Goal: Check status: Check status

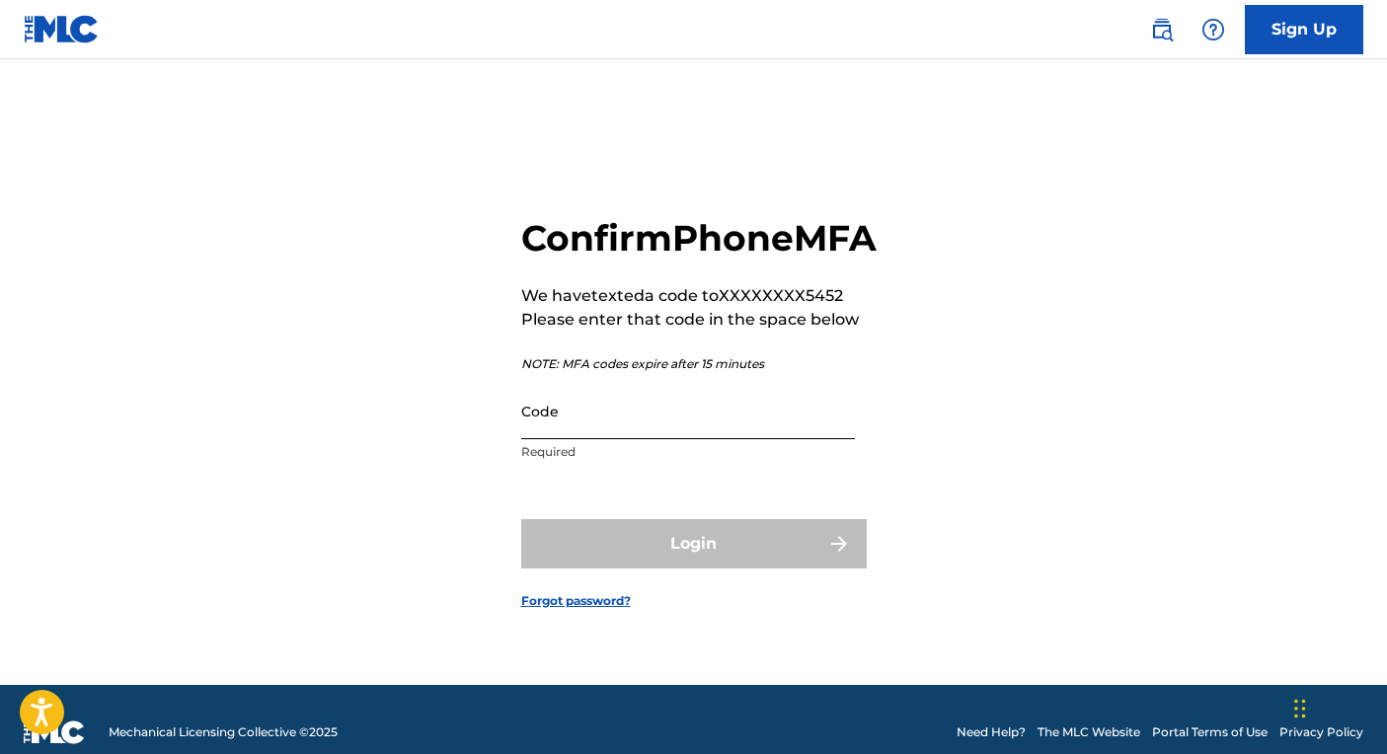
click at [602, 432] on input "Code" at bounding box center [688, 411] width 334 height 56
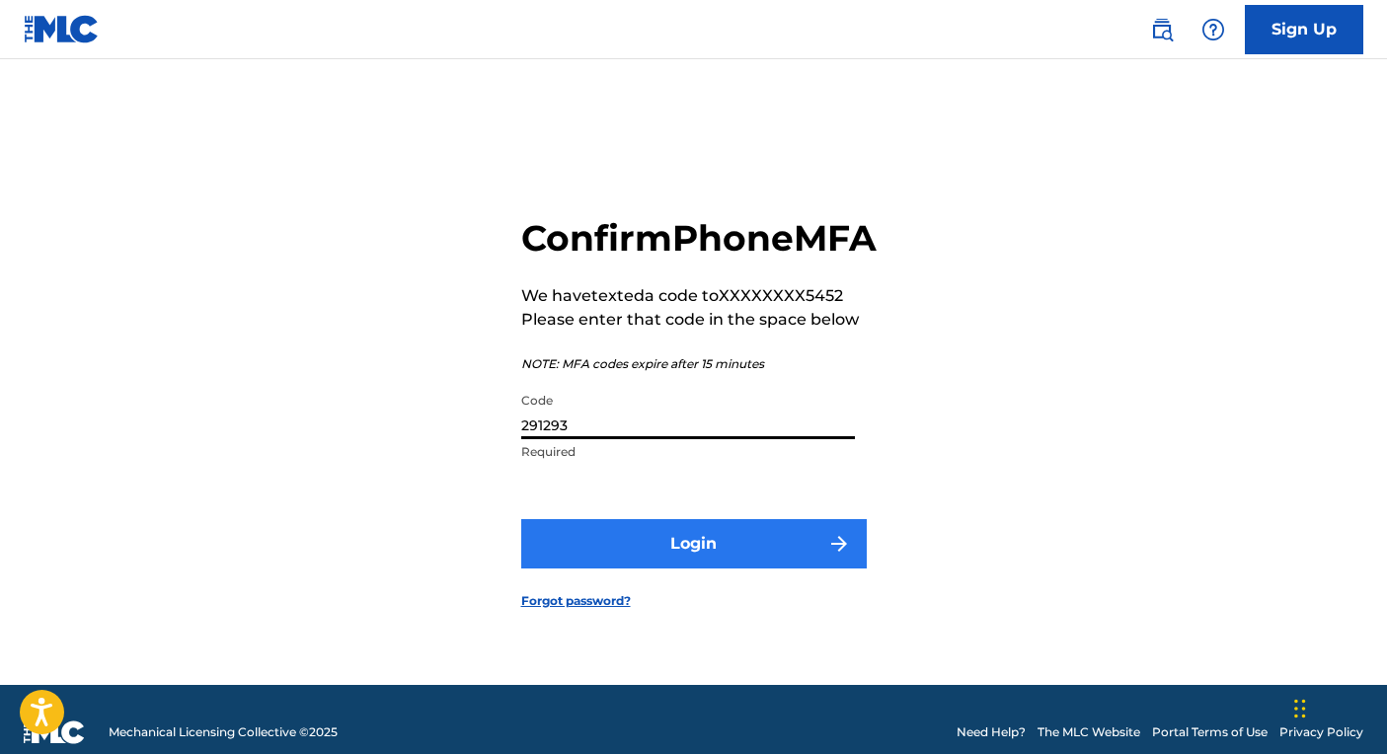
type input "291293"
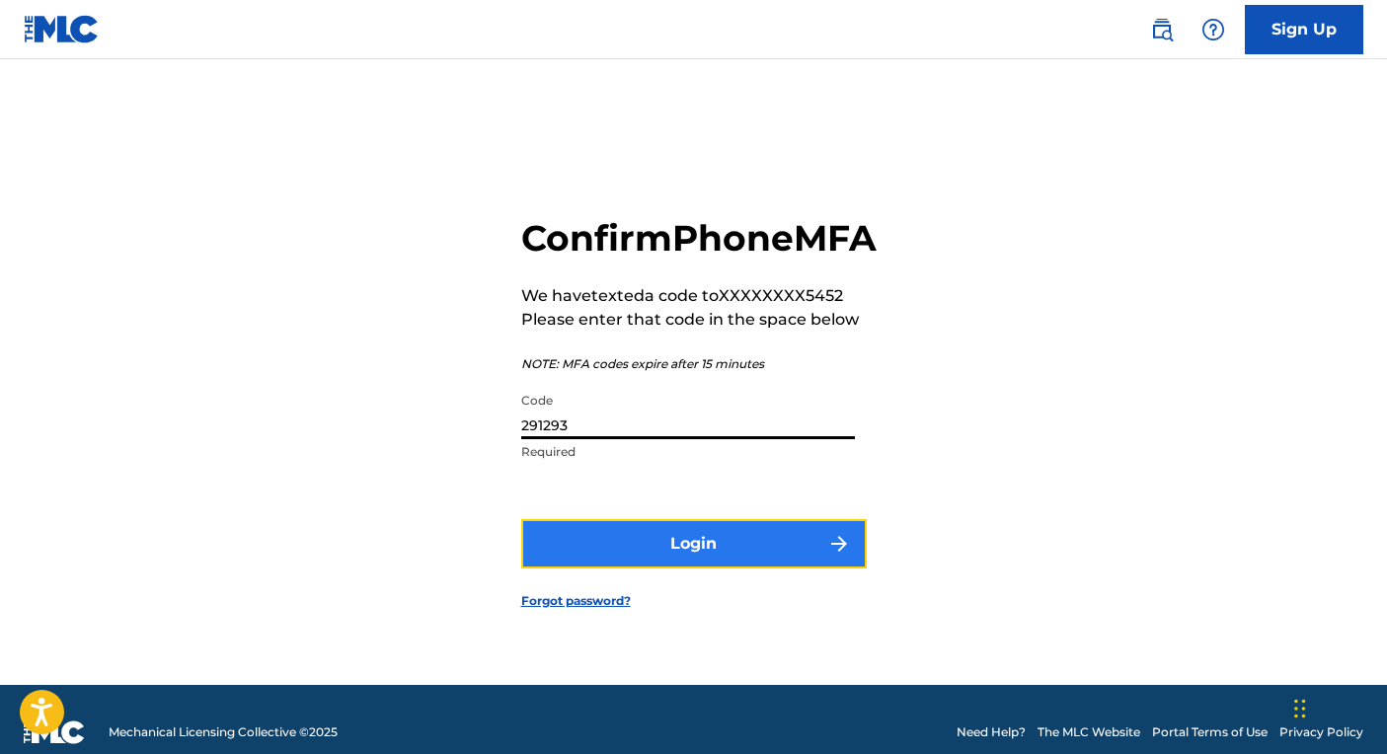
click at [701, 566] on button "Login" at bounding box center [693, 543] width 345 height 49
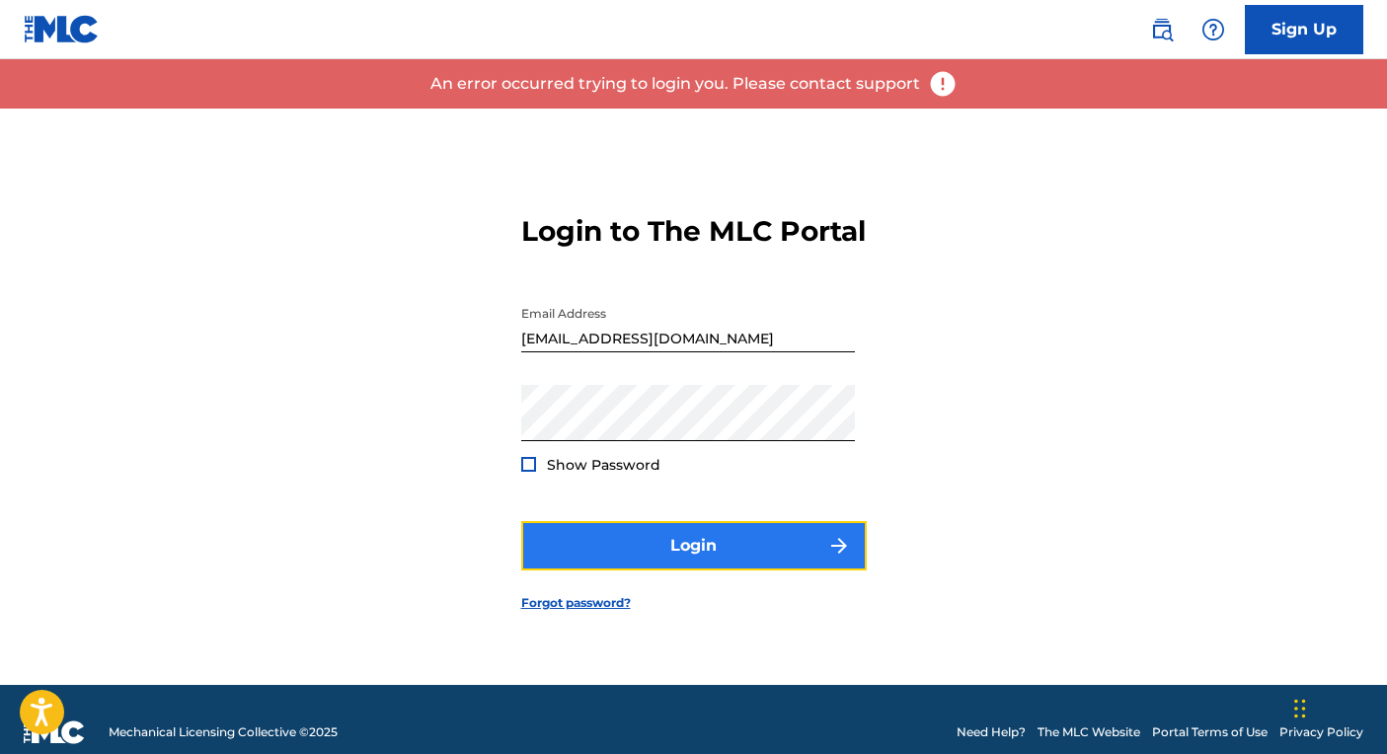
click at [665, 570] on button "Login" at bounding box center [693, 545] width 345 height 49
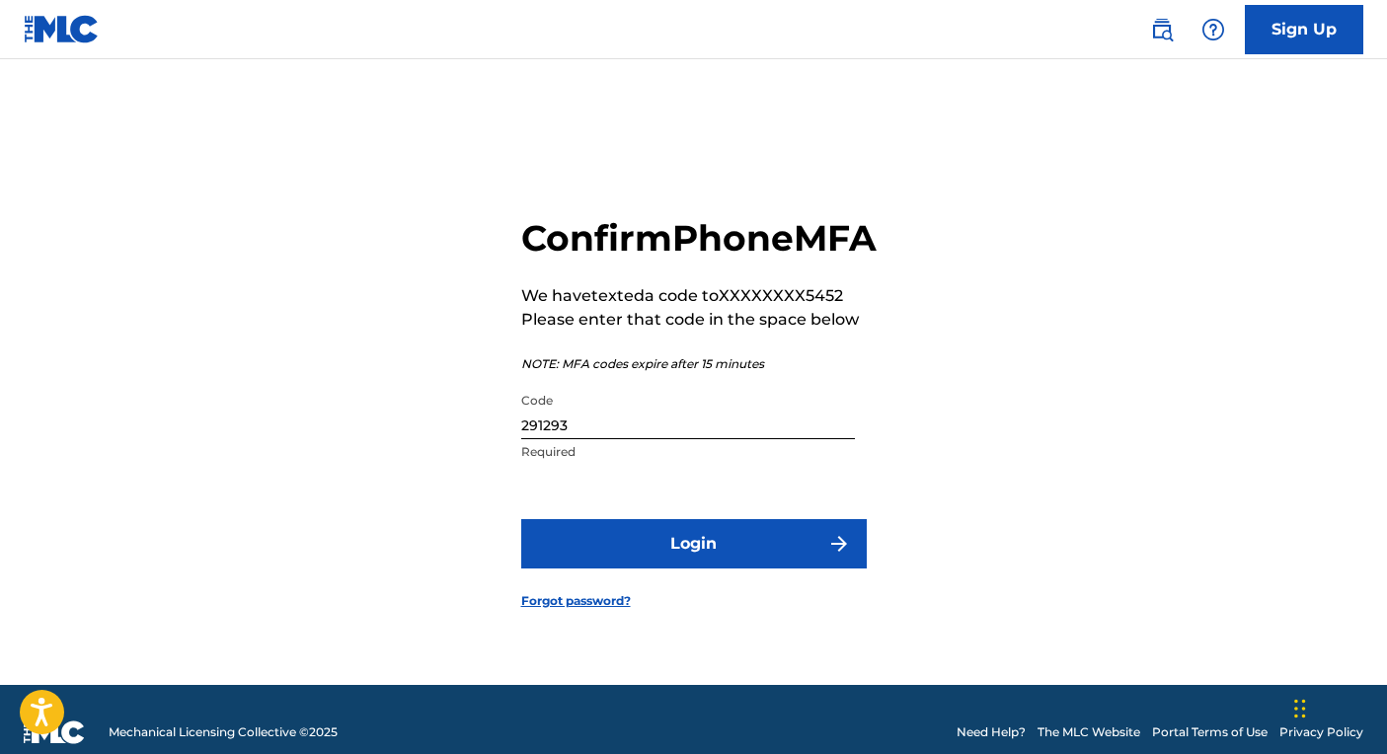
click at [556, 439] on input "291293" at bounding box center [688, 411] width 334 height 56
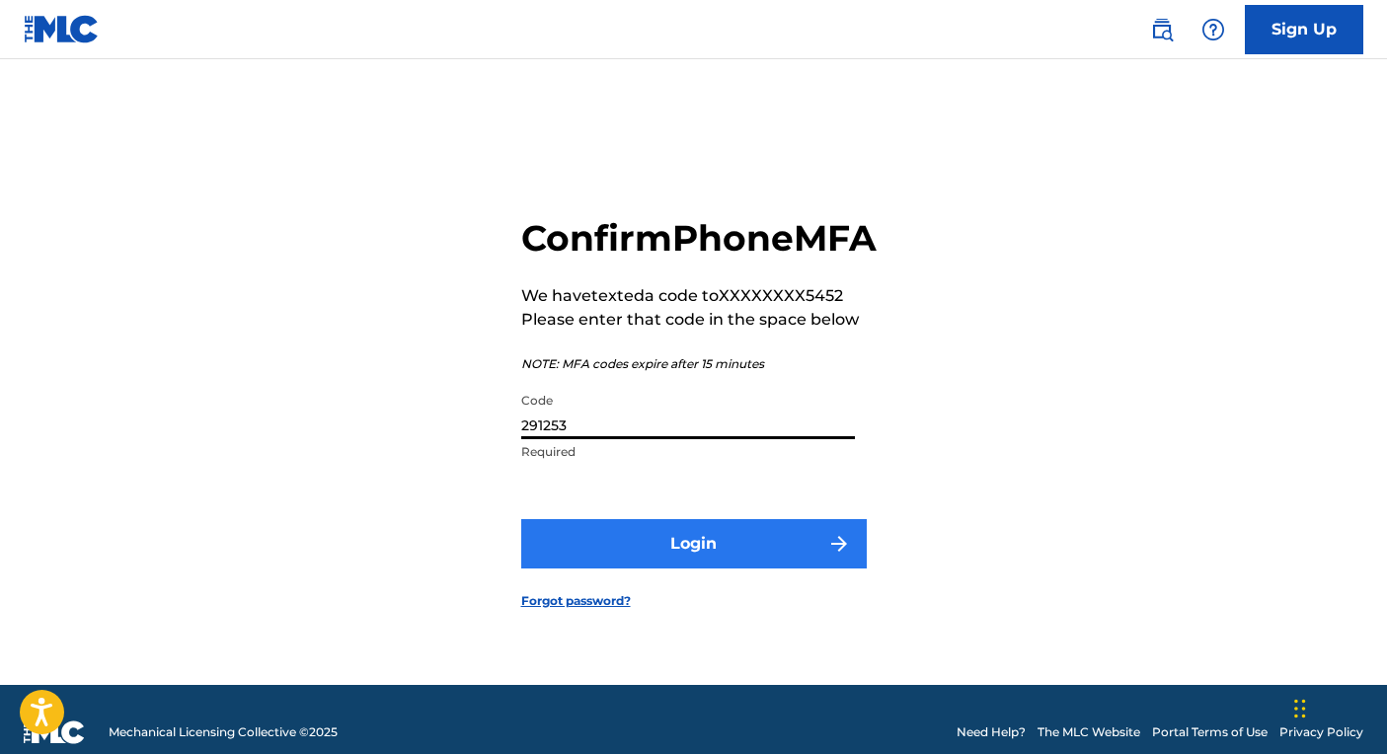
type input "291253"
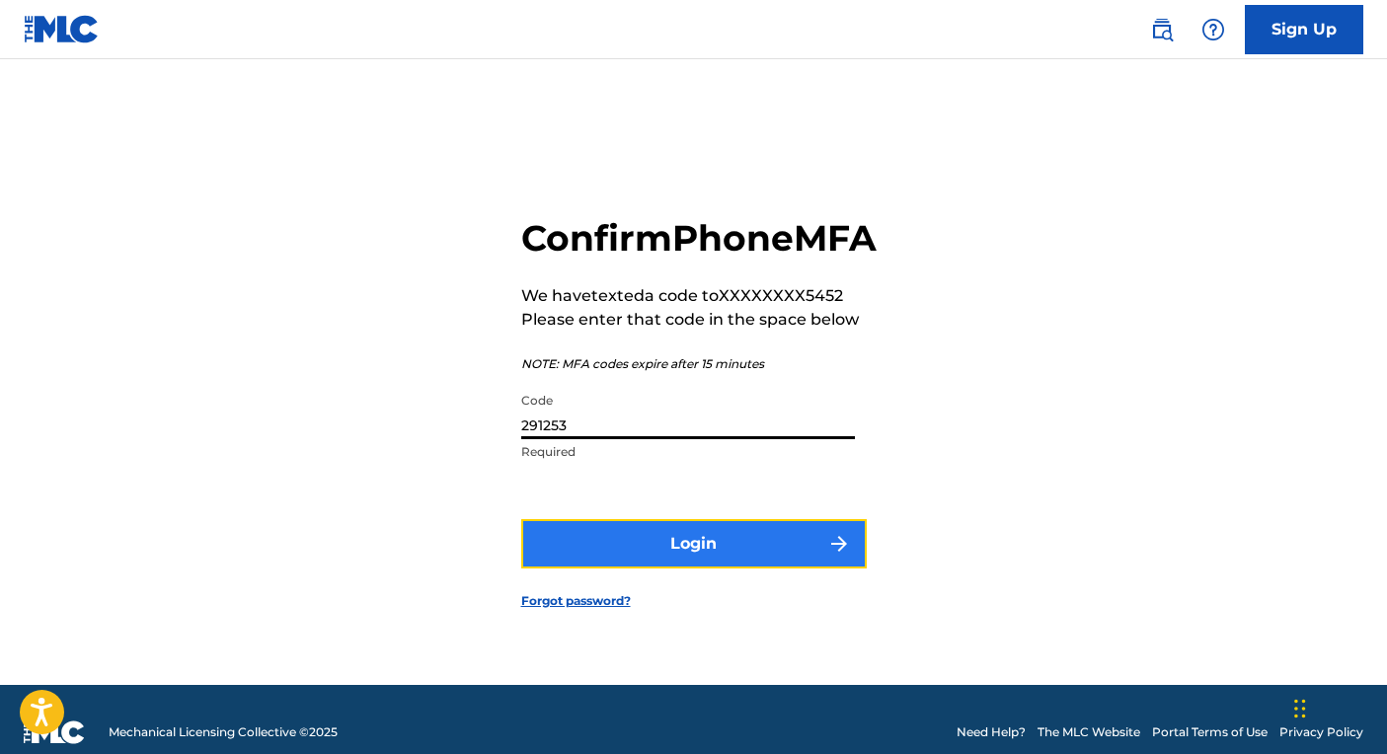
click at [663, 557] on button "Login" at bounding box center [693, 543] width 345 height 49
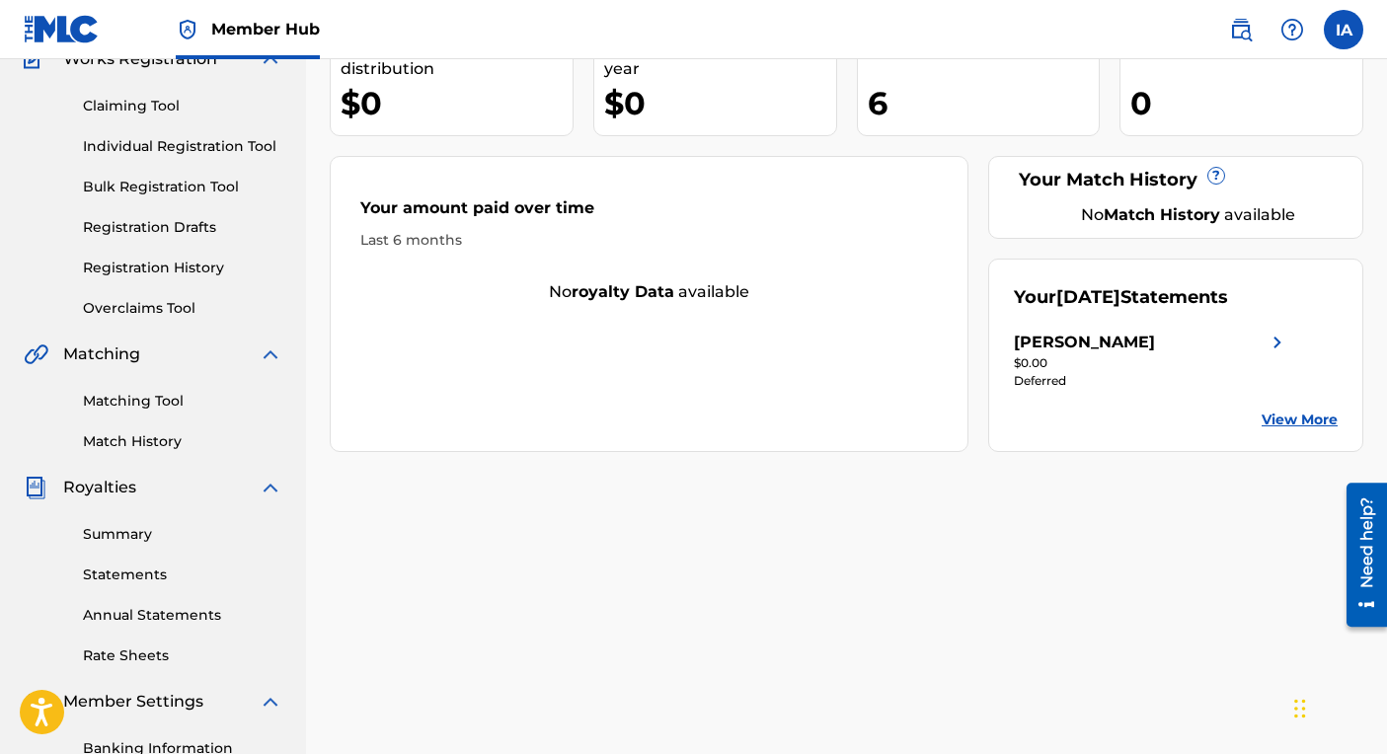
scroll to position [187, 0]
click at [148, 532] on link "Summary" at bounding box center [182, 532] width 199 height 21
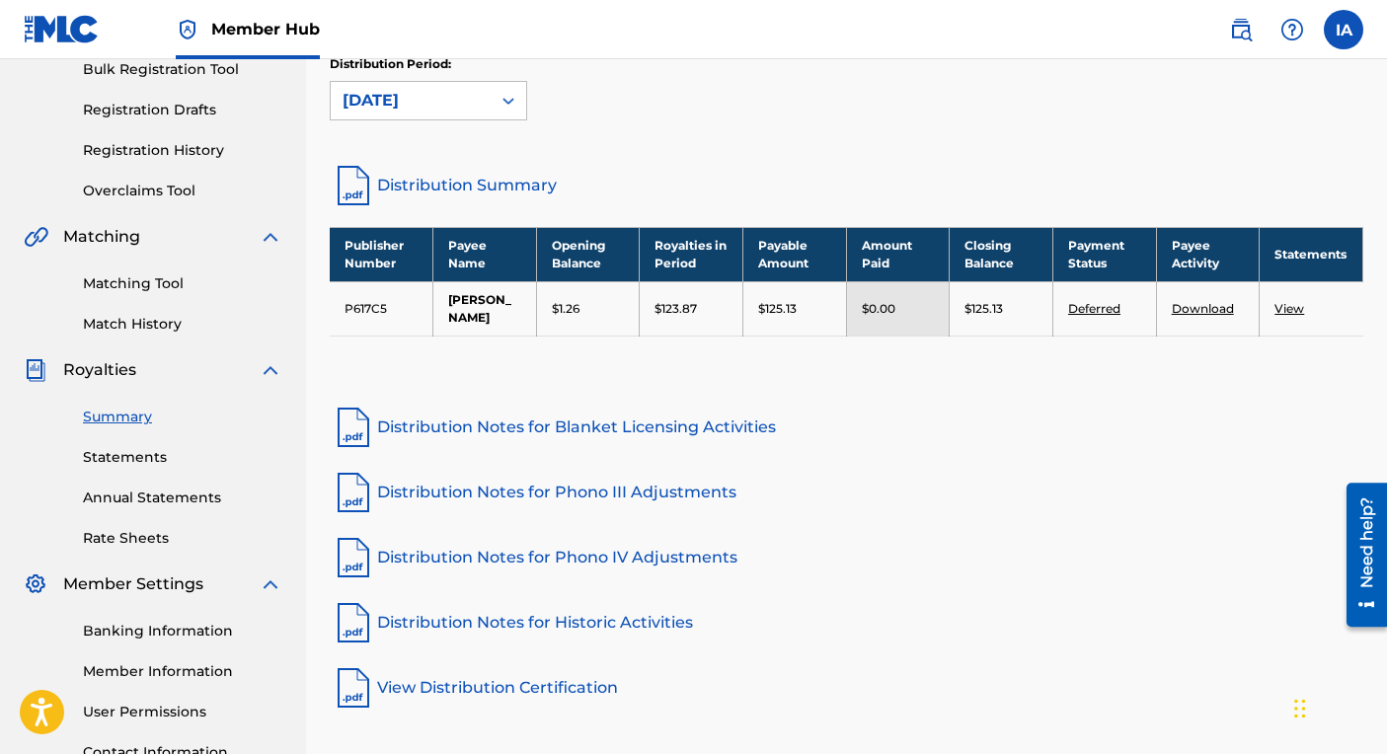
scroll to position [303, 0]
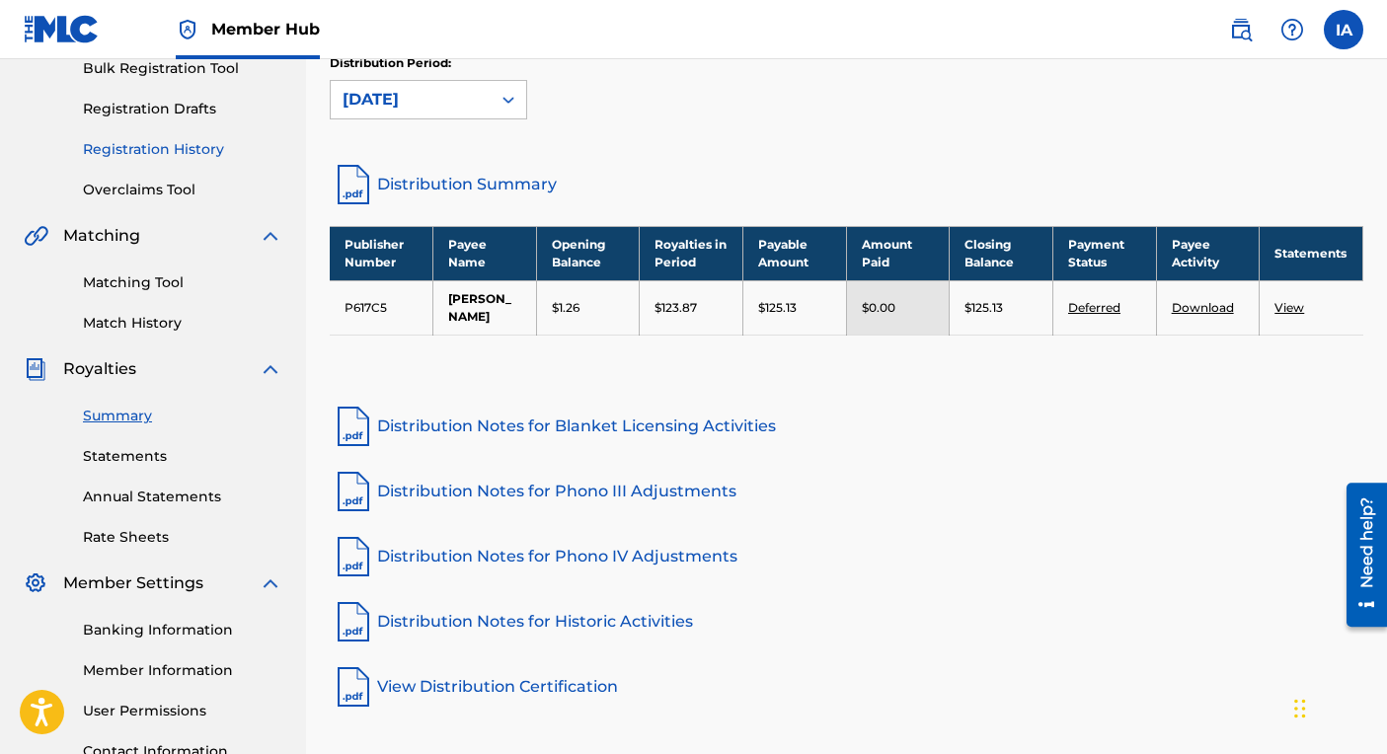
click at [160, 148] on link "Registration History" at bounding box center [182, 149] width 199 height 21
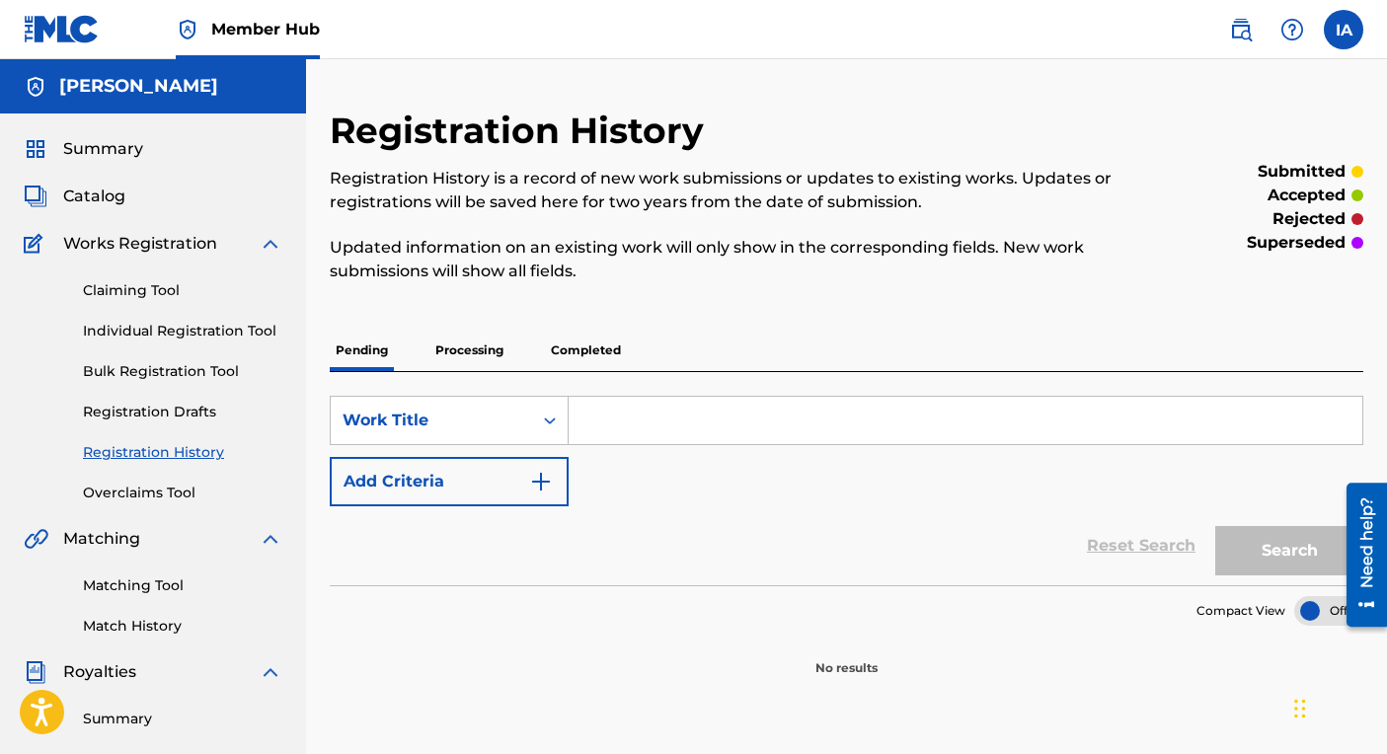
click at [464, 354] on p "Processing" at bounding box center [469, 350] width 80 height 41
click at [575, 353] on p "Completed" at bounding box center [586, 350] width 82 height 41
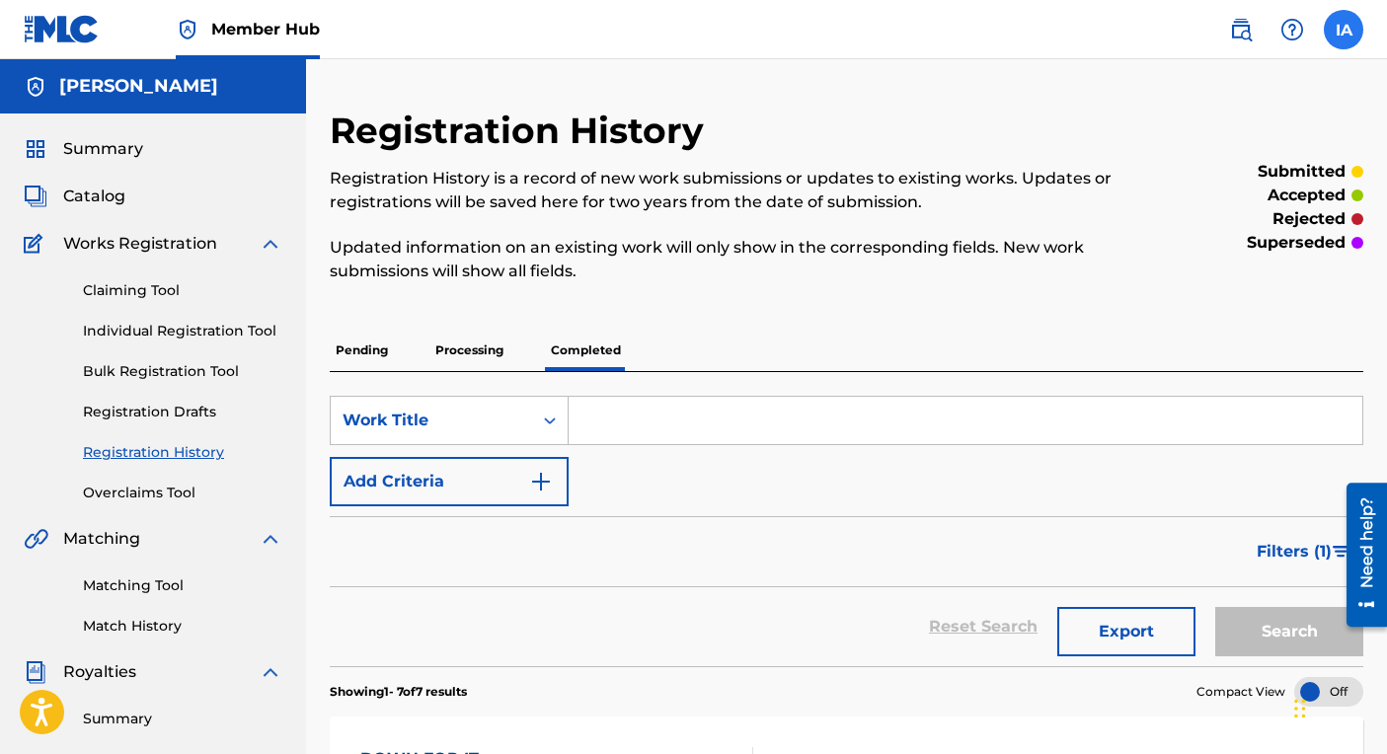
click at [1345, 26] on label at bounding box center [1342, 29] width 39 height 39
click at [1343, 30] on input "IA Idman Abdul [EMAIL_ADDRESS][PERSON_NAME][DOMAIN_NAME] Notification Preferenc…" at bounding box center [1343, 30] width 0 height 0
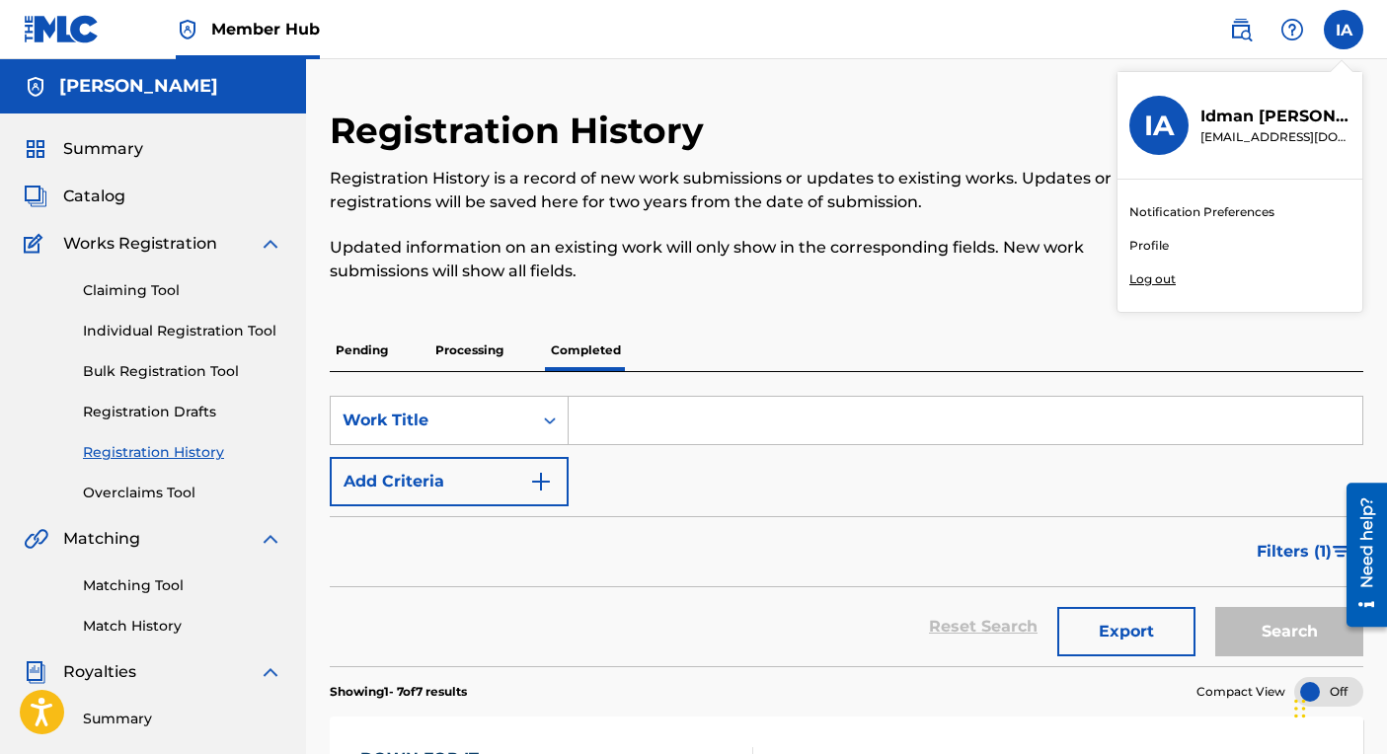
click at [1141, 280] on p "Log out" at bounding box center [1152, 279] width 46 height 18
click at [1343, 30] on input "IA Idman Abdul [EMAIL_ADDRESS][PERSON_NAME][DOMAIN_NAME] Notification Preferenc…" at bounding box center [1343, 30] width 0 height 0
